Goal: Find specific page/section: Find specific page/section

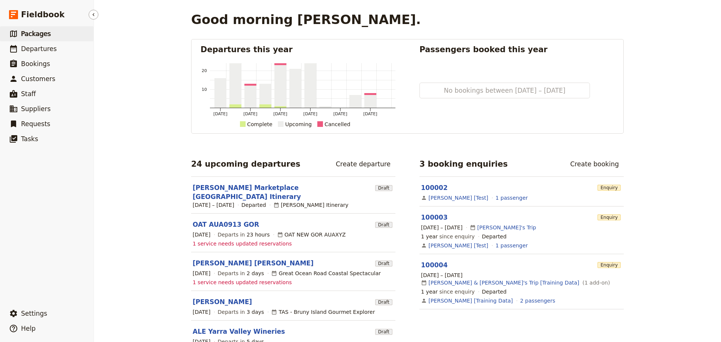
click at [31, 36] on span "Packages" at bounding box center [36, 34] width 30 height 8
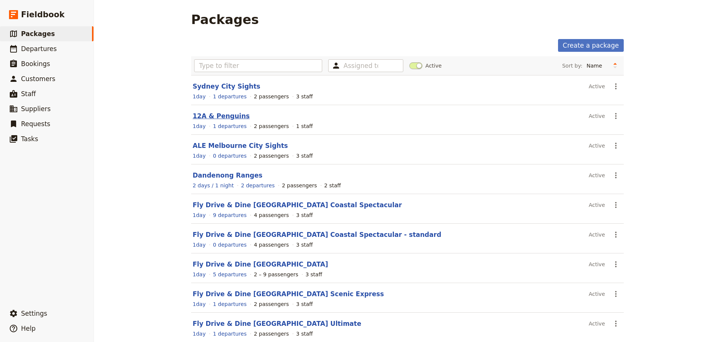
click at [199, 115] on link "12A & Penguins" at bounding box center [221, 116] width 57 height 8
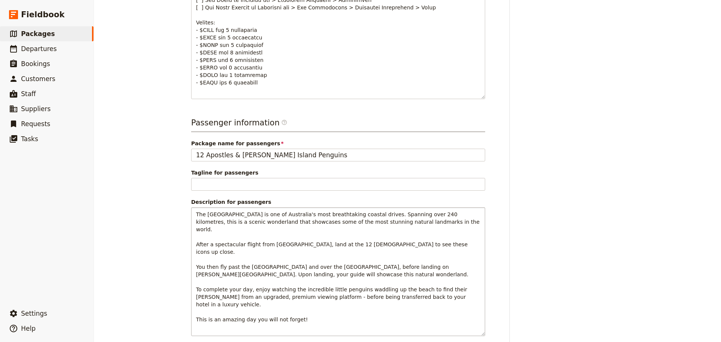
scroll to position [488, 0]
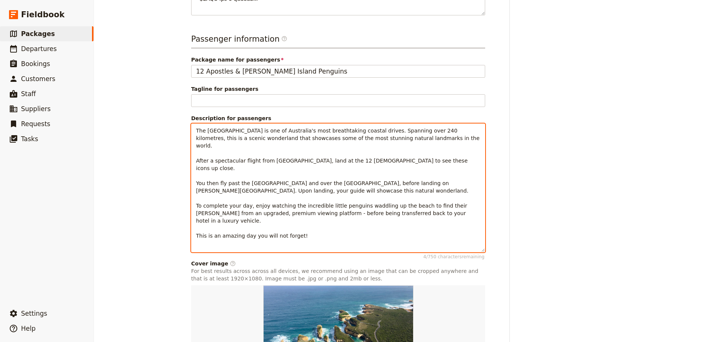
click at [267, 217] on div "The [GEOGRAPHIC_DATA] is one of Australia's most breathtaking coastal drives. S…" at bounding box center [338, 187] width 294 height 129
